Goal: Information Seeking & Learning: Stay updated

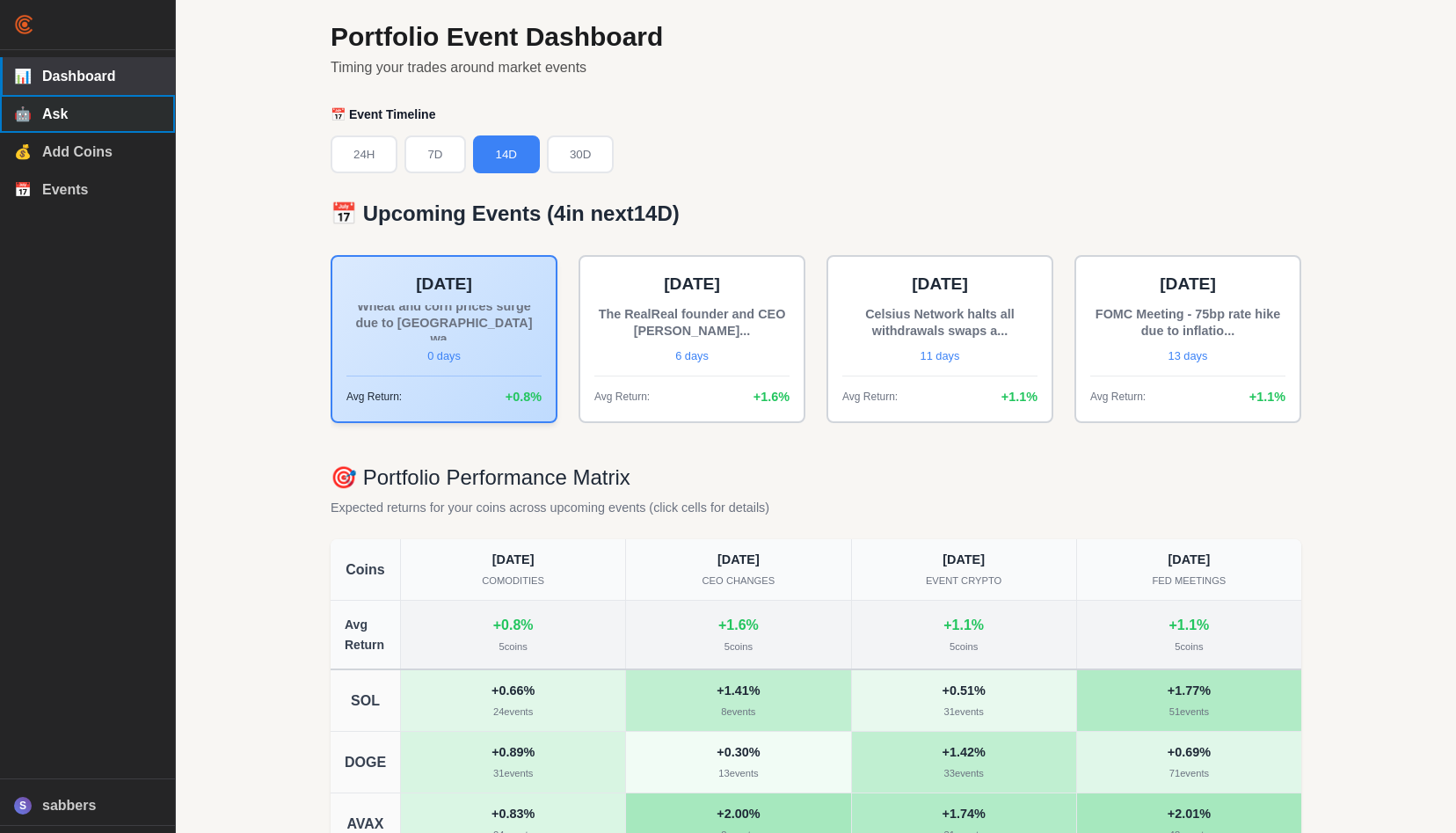
click at [80, 116] on span "Ask" at bounding box center [101, 115] width 119 height 16
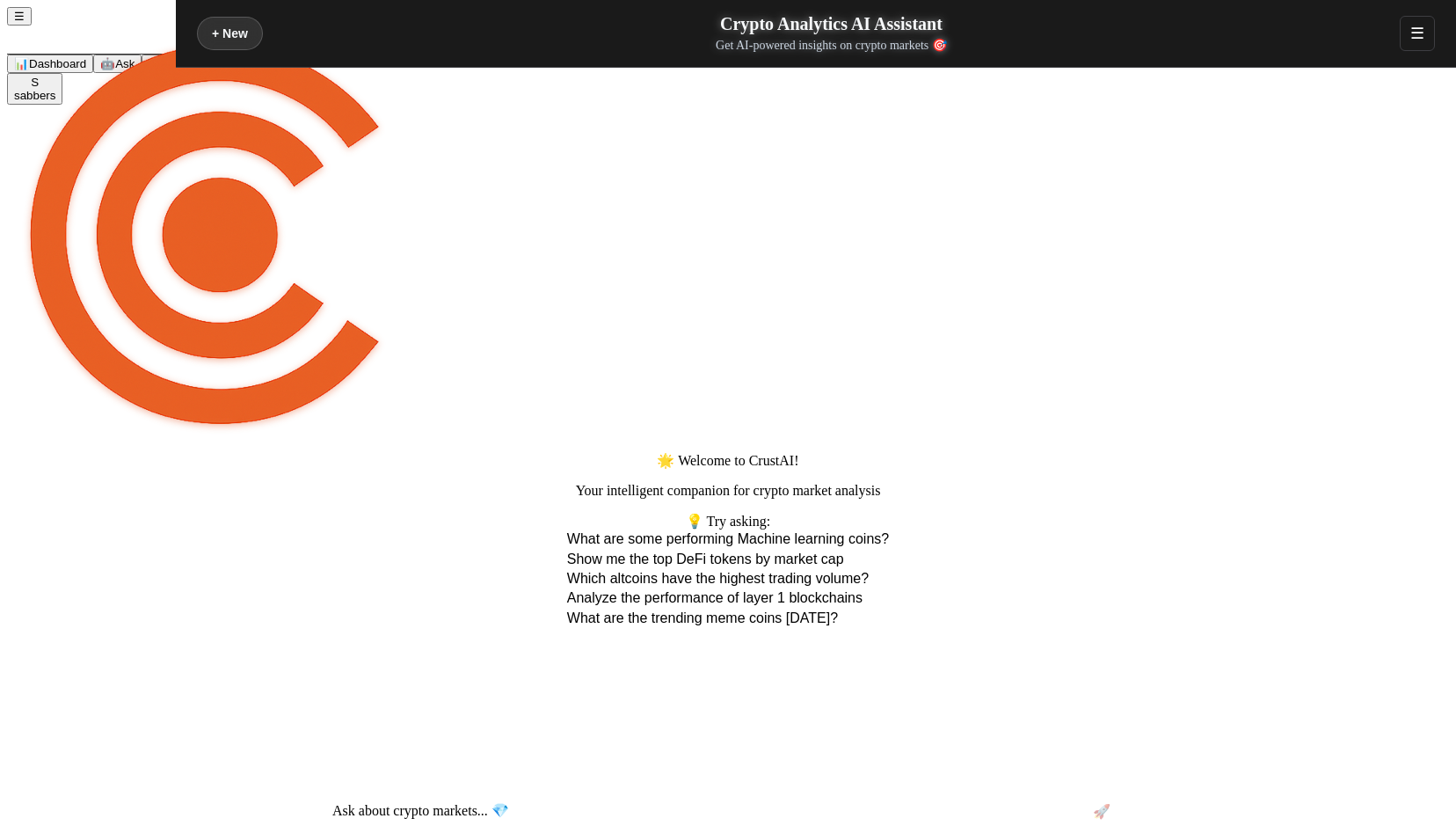
click at [82, 71] on span "Dashboard" at bounding box center [57, 64] width 57 height 13
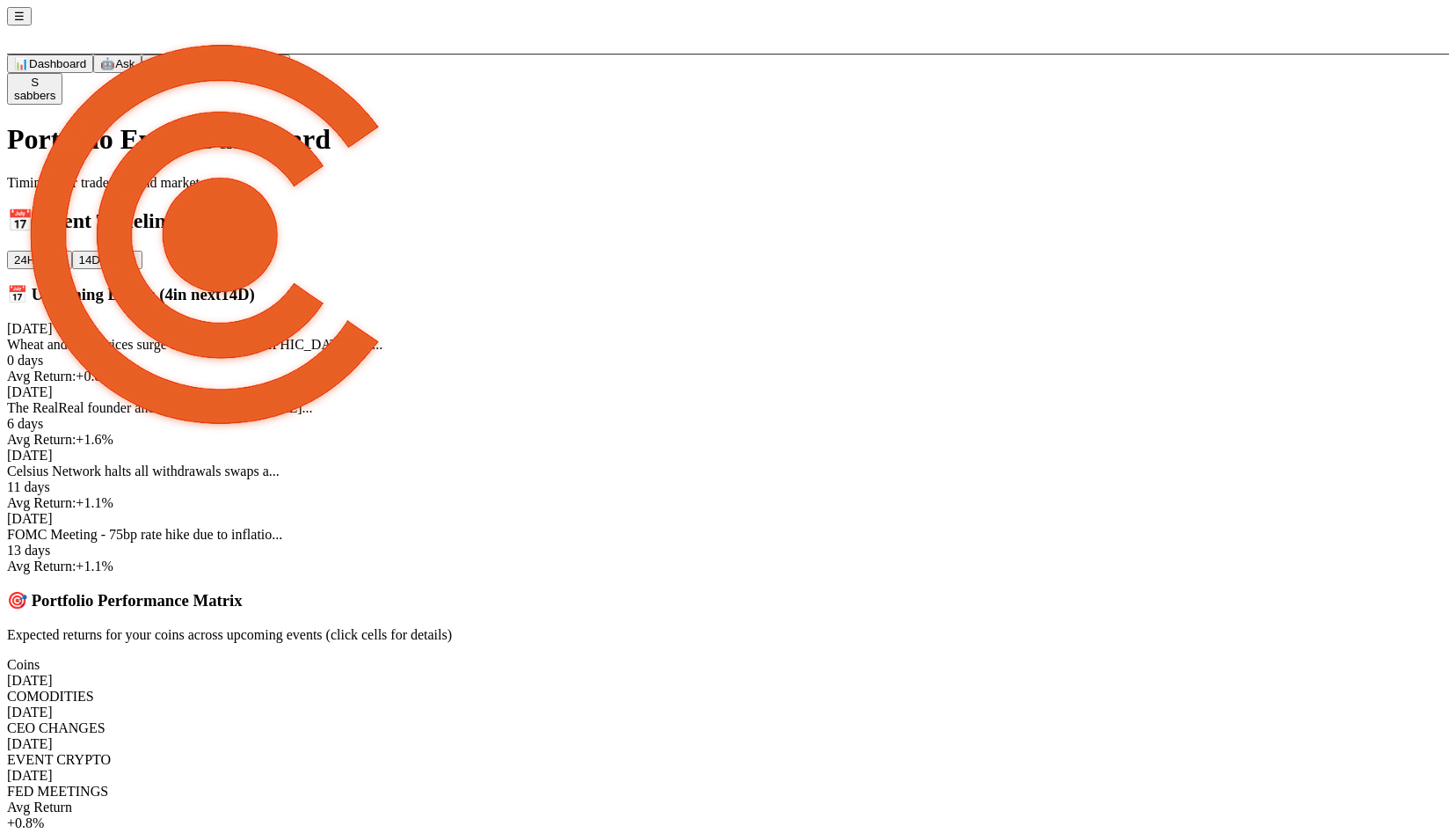
click at [115, 71] on span "Ask" at bounding box center [125, 64] width 20 height 13
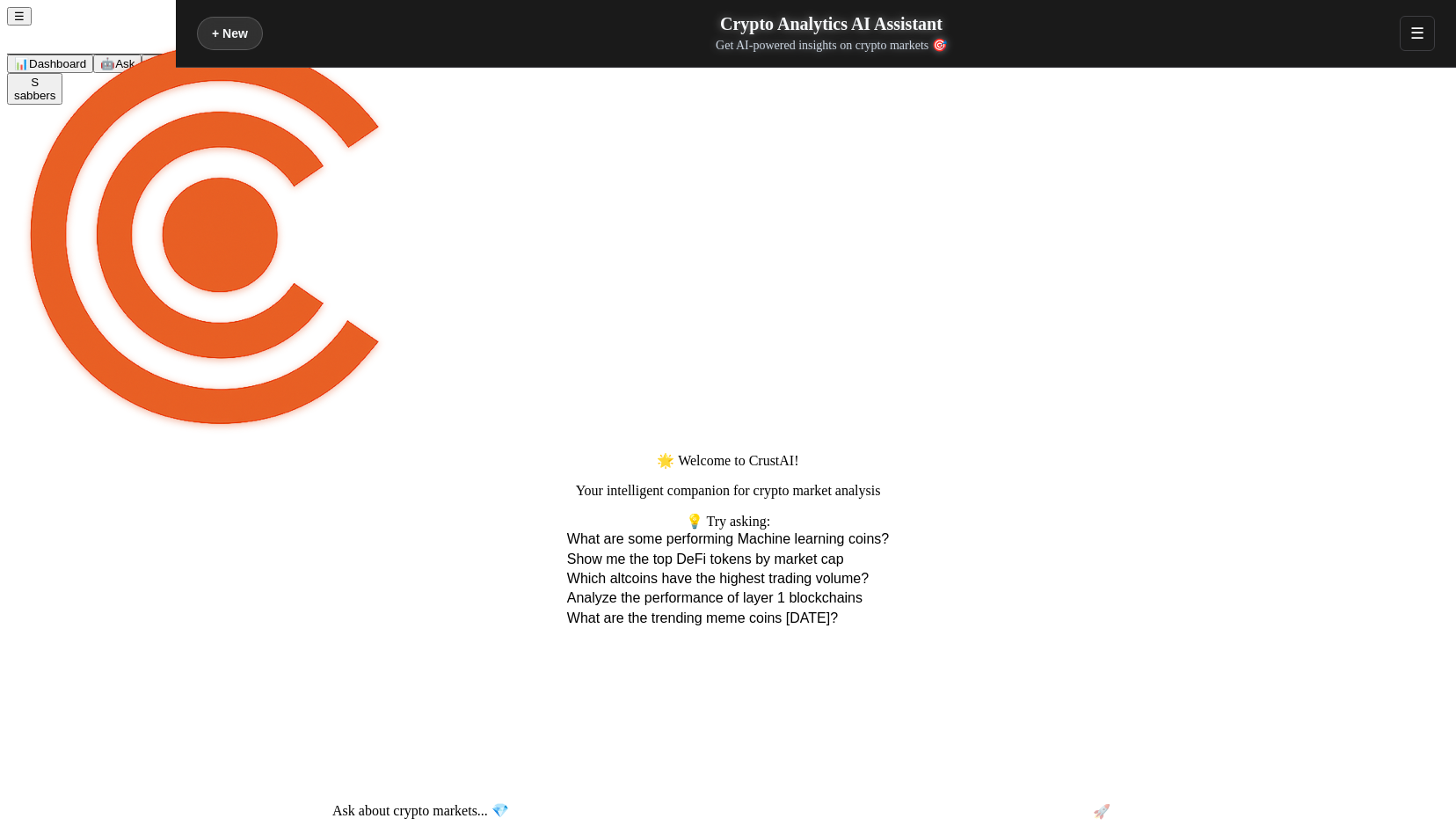
click at [141, 73] on button "💰 Add Coins" at bounding box center [183, 64] width 83 height 19
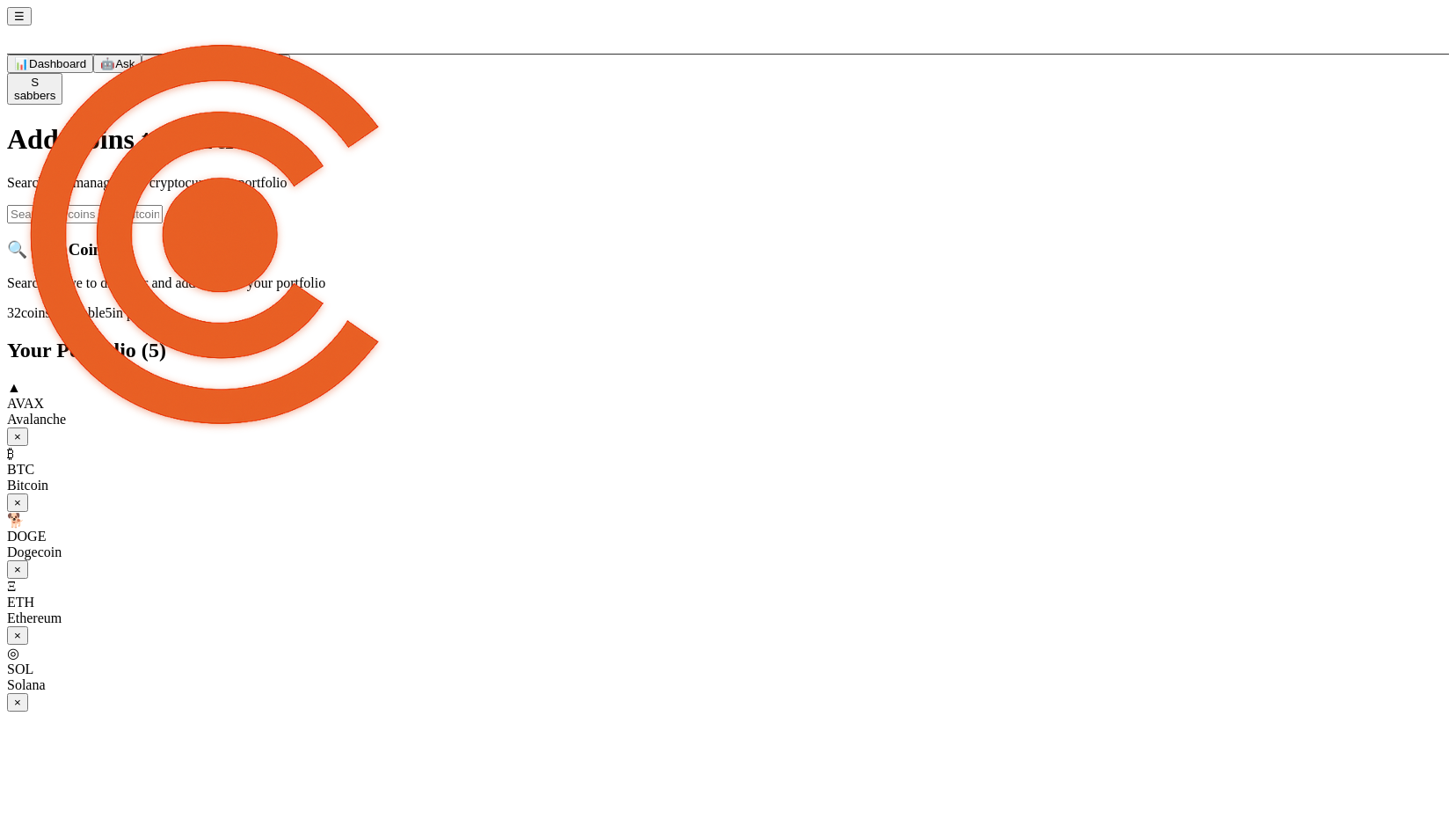
click at [247, 71] on span "Events" at bounding box center [265, 64] width 36 height 13
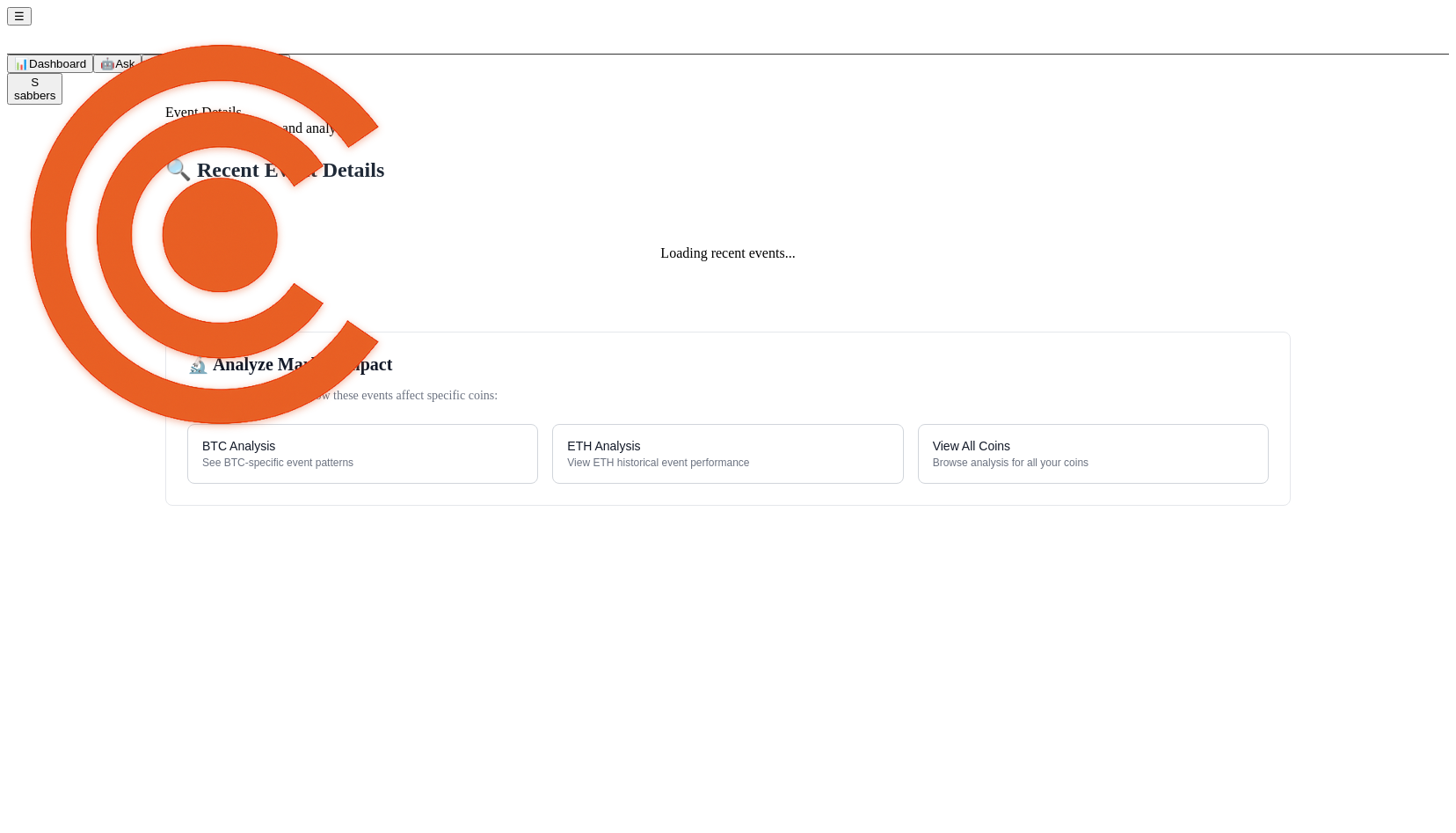
select select "comodities"
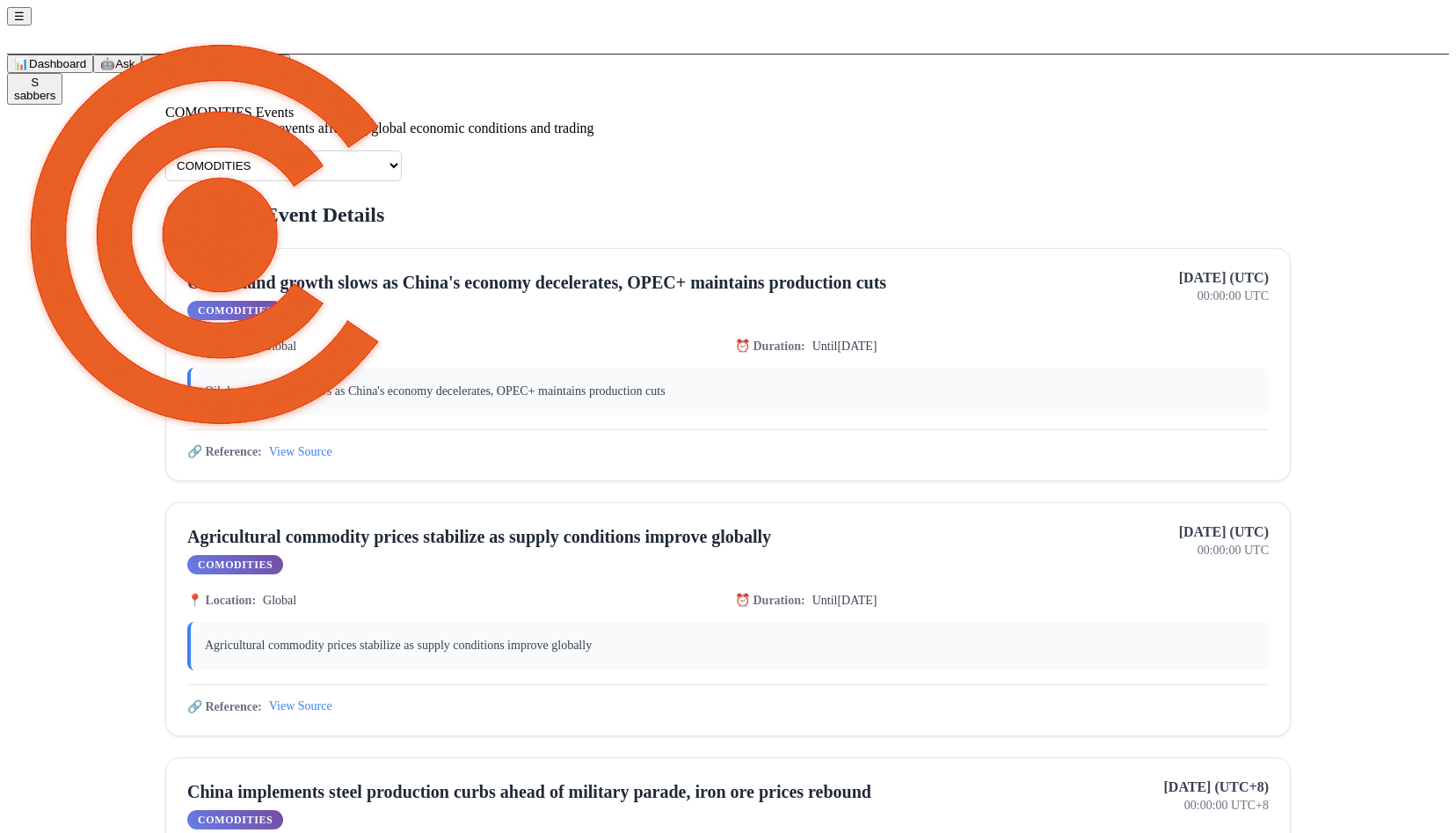
click at [86, 71] on span "Dashboard" at bounding box center [57, 64] width 57 height 13
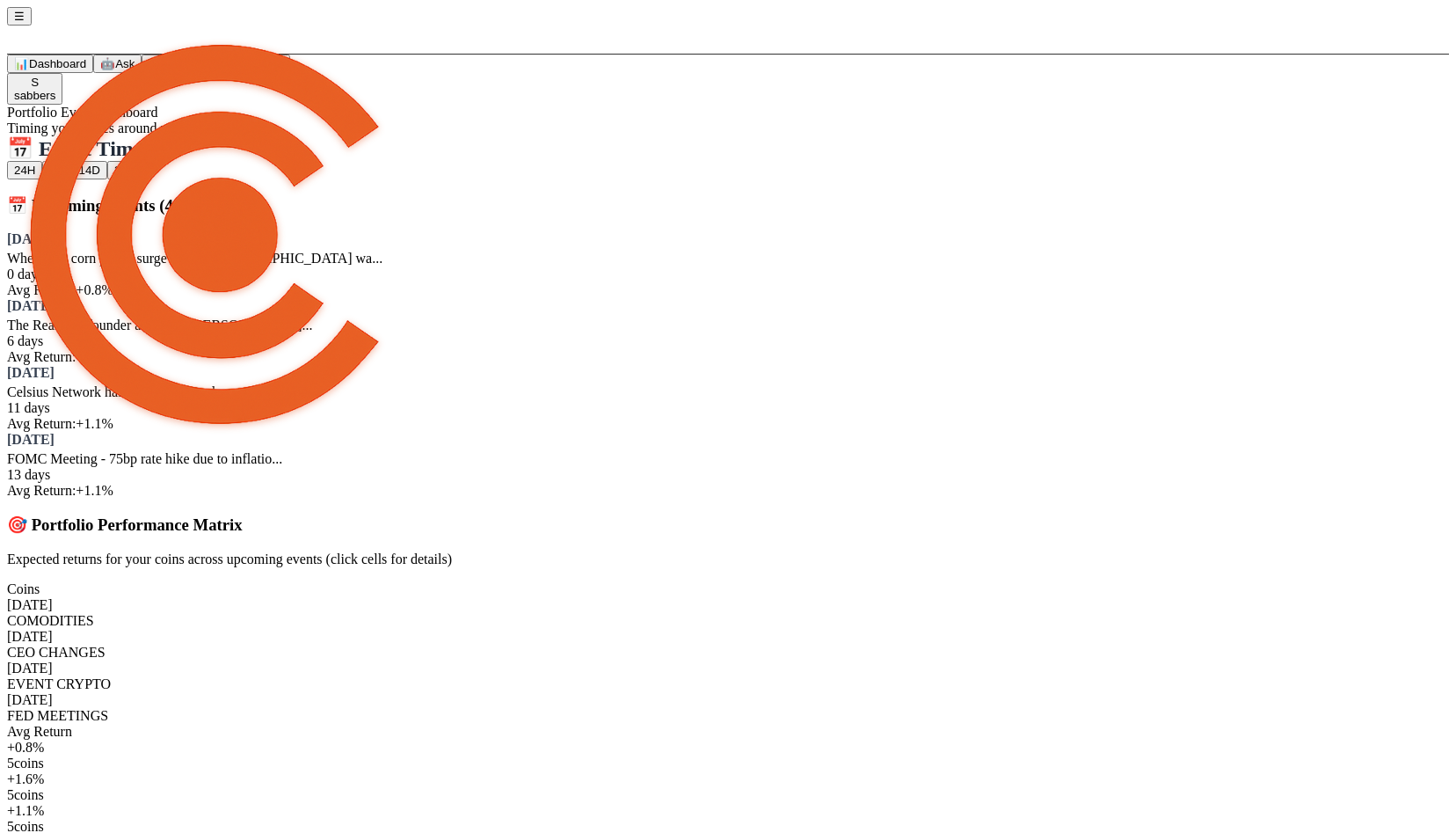
click at [709, 318] on div "The RealReal founder and CEO [PERSON_NAME]..." at bounding box center [728, 326] width 1443 height 16
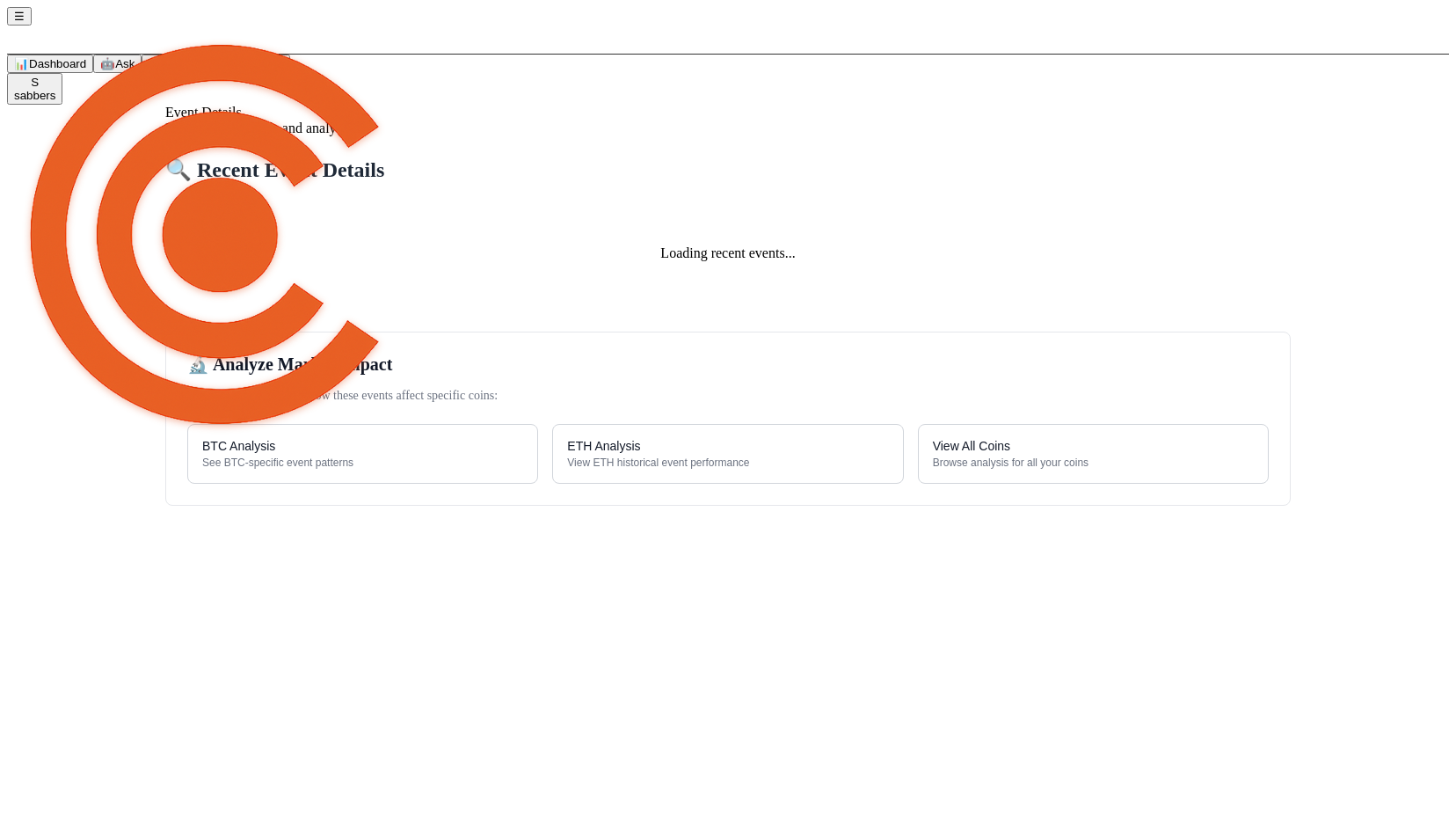
select select "ceo_changes"
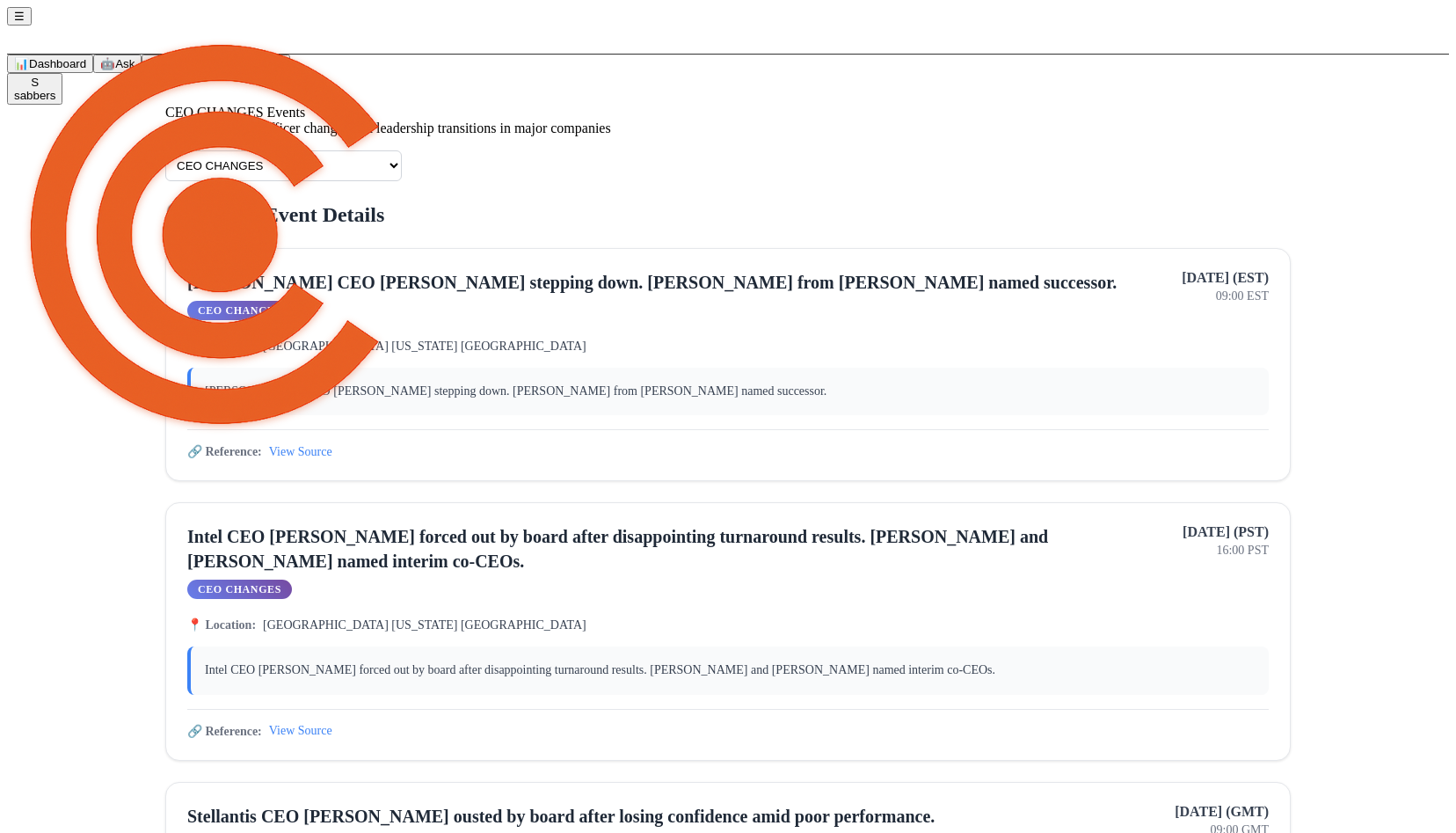
scroll to position [16, 0]
click at [93, 73] on button "🤖 Ask" at bounding box center [117, 64] width 48 height 19
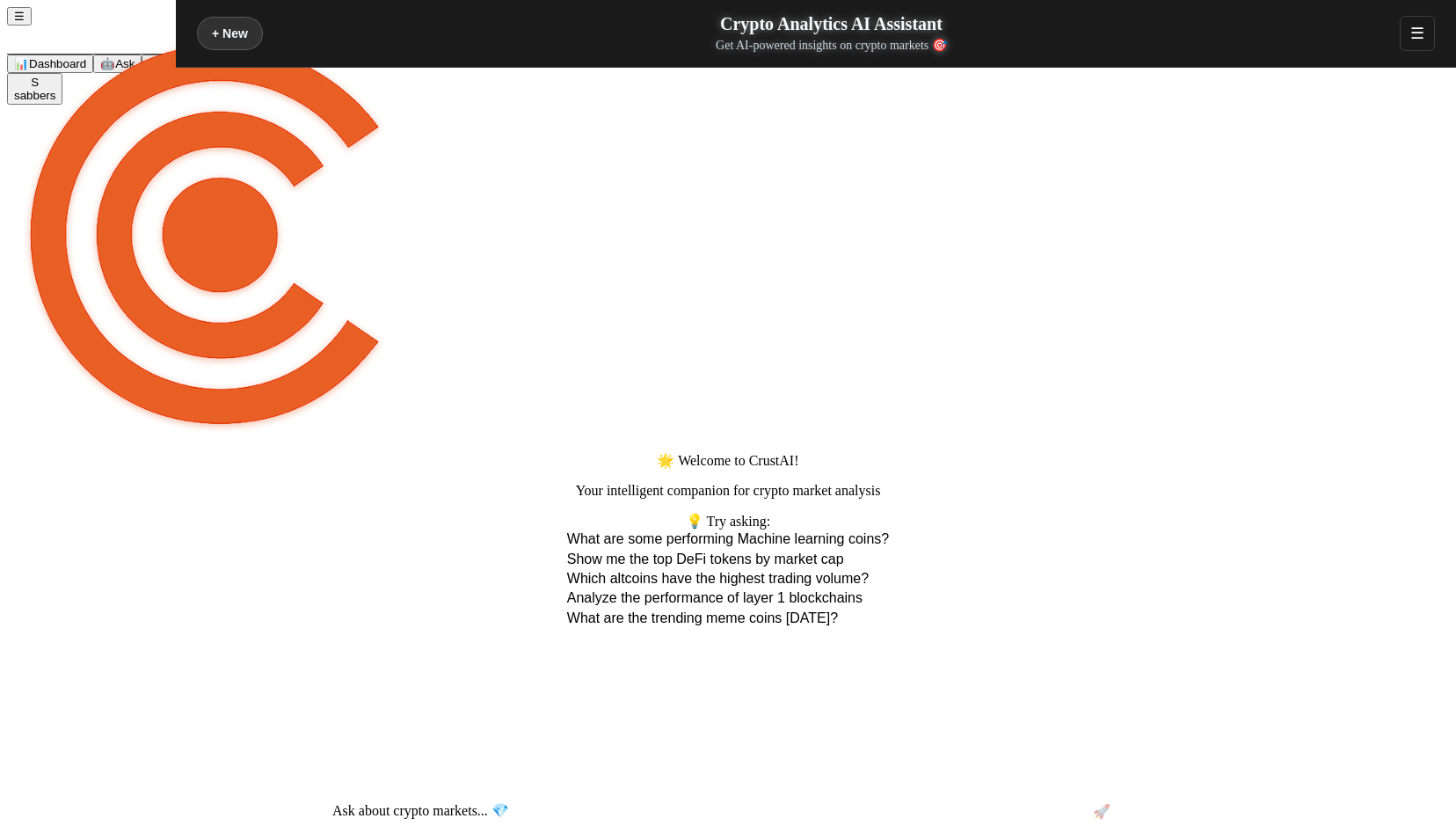
click at [86, 71] on span "Dashboard" at bounding box center [57, 64] width 57 height 13
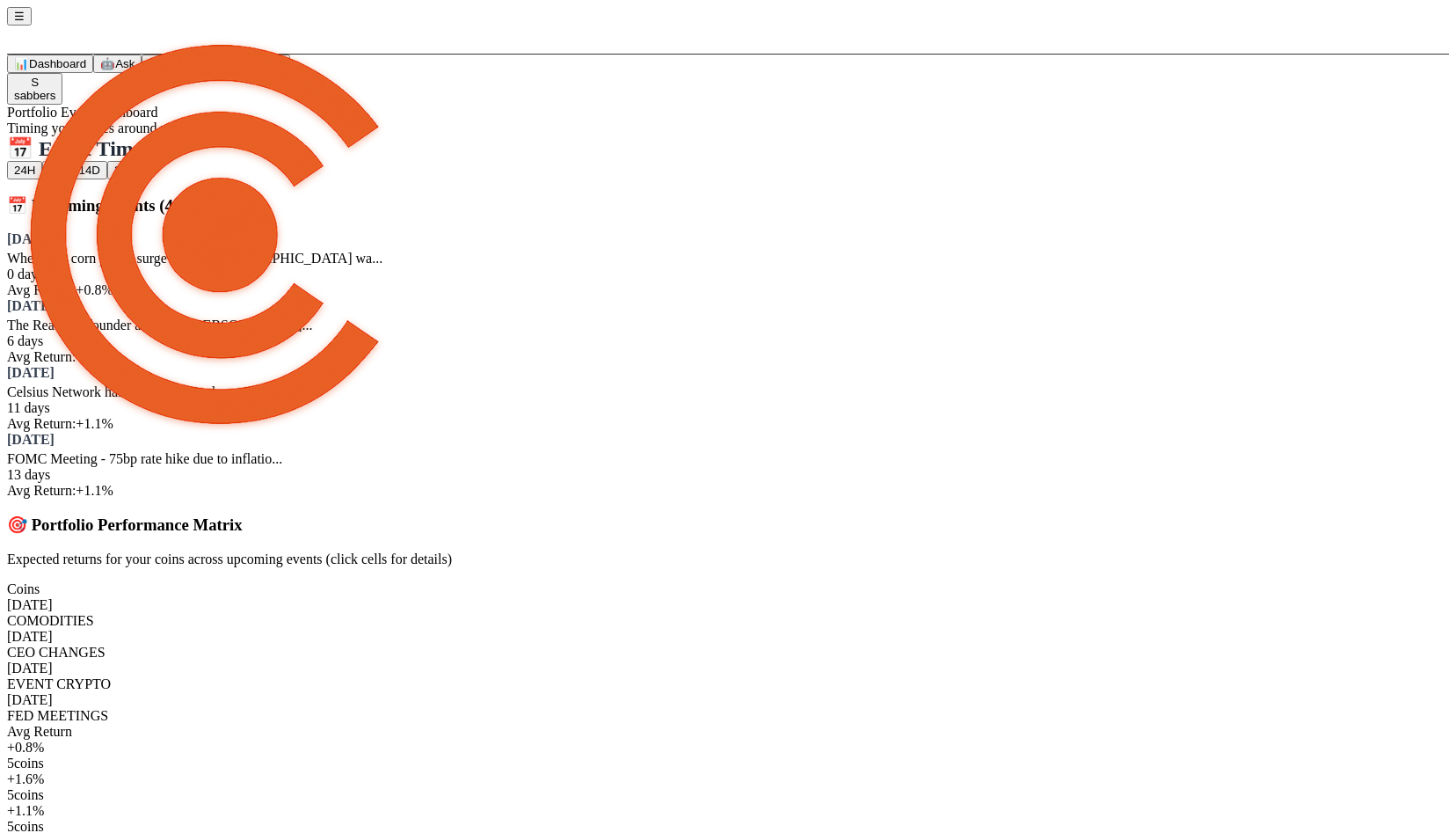
scroll to position [208, 0]
